Goal: Go to known website: Access a specific website the user already knows

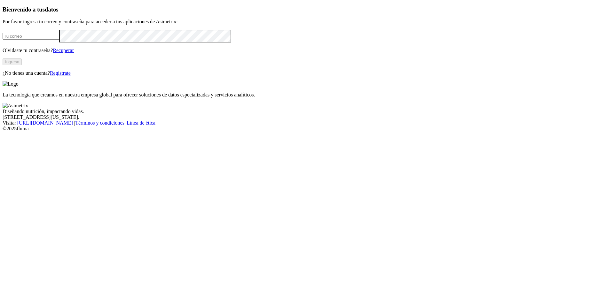
type input "[EMAIL_ADDRESS][DOMAIN_NAME]"
click at [22, 65] on button "Ingresa" at bounding box center [12, 62] width 19 height 7
